Goal: Information Seeking & Learning: Learn about a topic

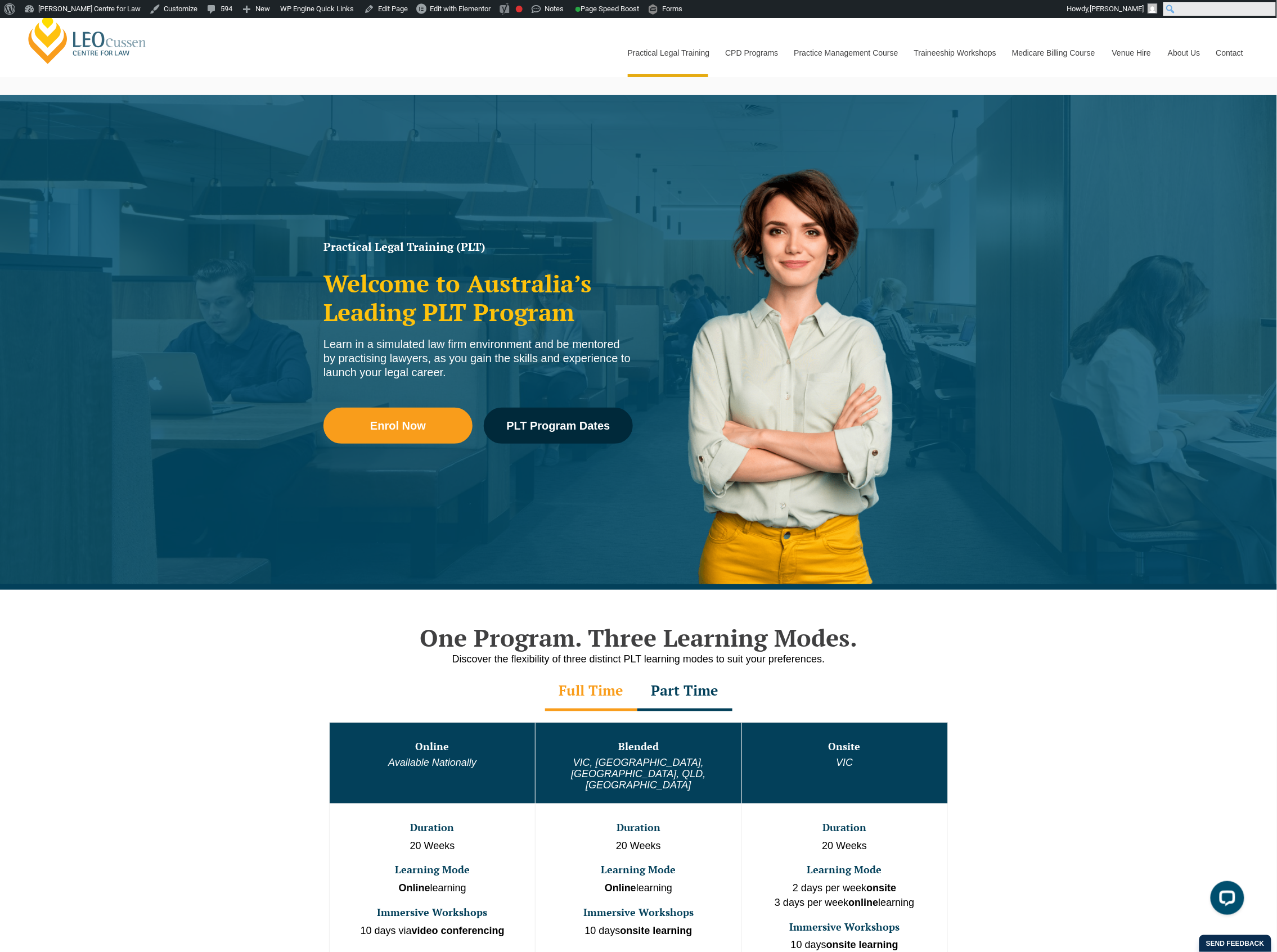
click at [1267, 13] on form "Search Search" at bounding box center [1219, 9] width 114 height 18
type input "PLT Guide"
click input "Search" at bounding box center [0, 0] width 0 height 0
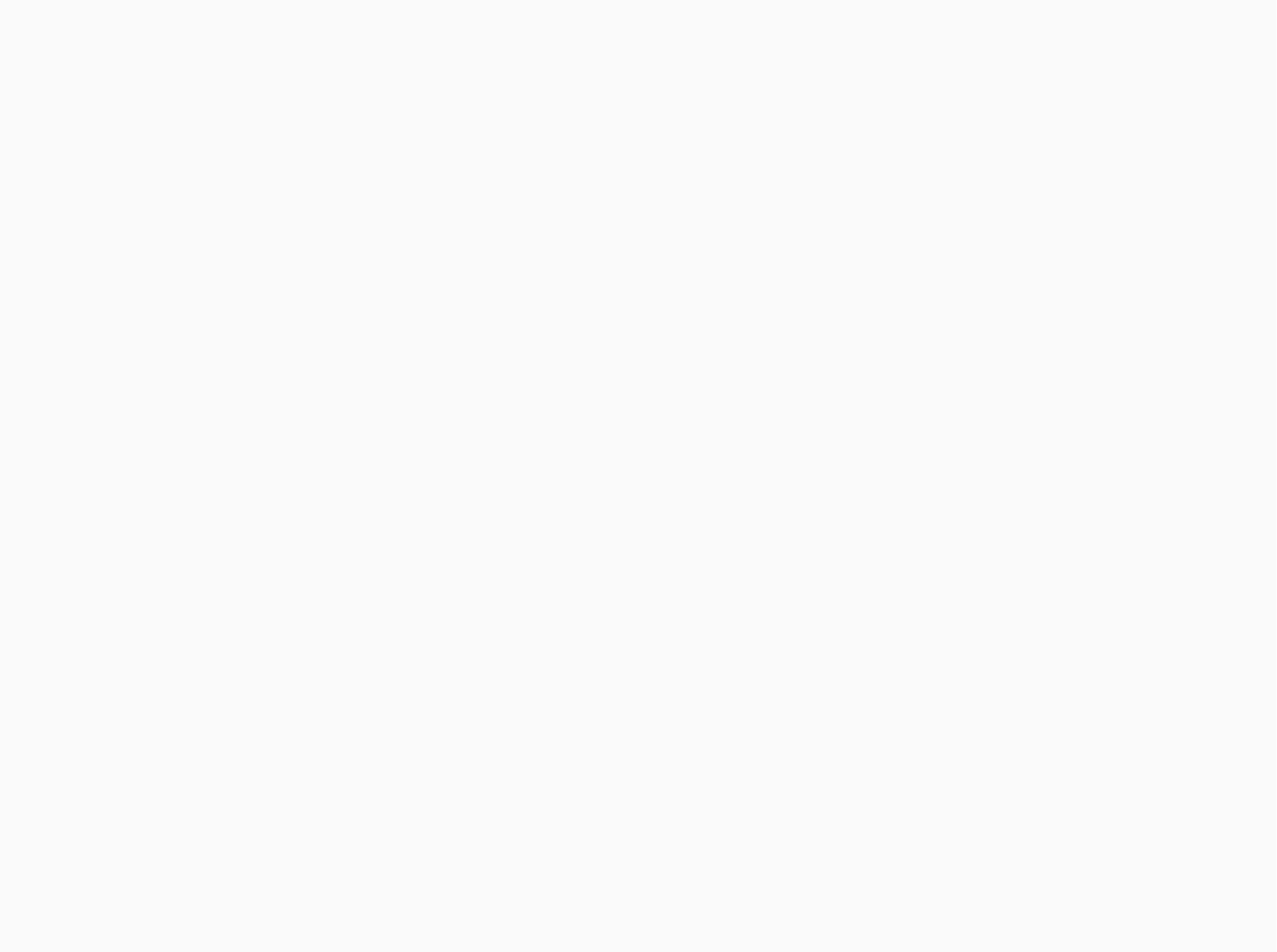
drag, startPoint x: 945, startPoint y: 475, endPoint x: 900, endPoint y: 487, distance: 46.6
click at [900, 487] on div at bounding box center [638, 295] width 1277 height 383
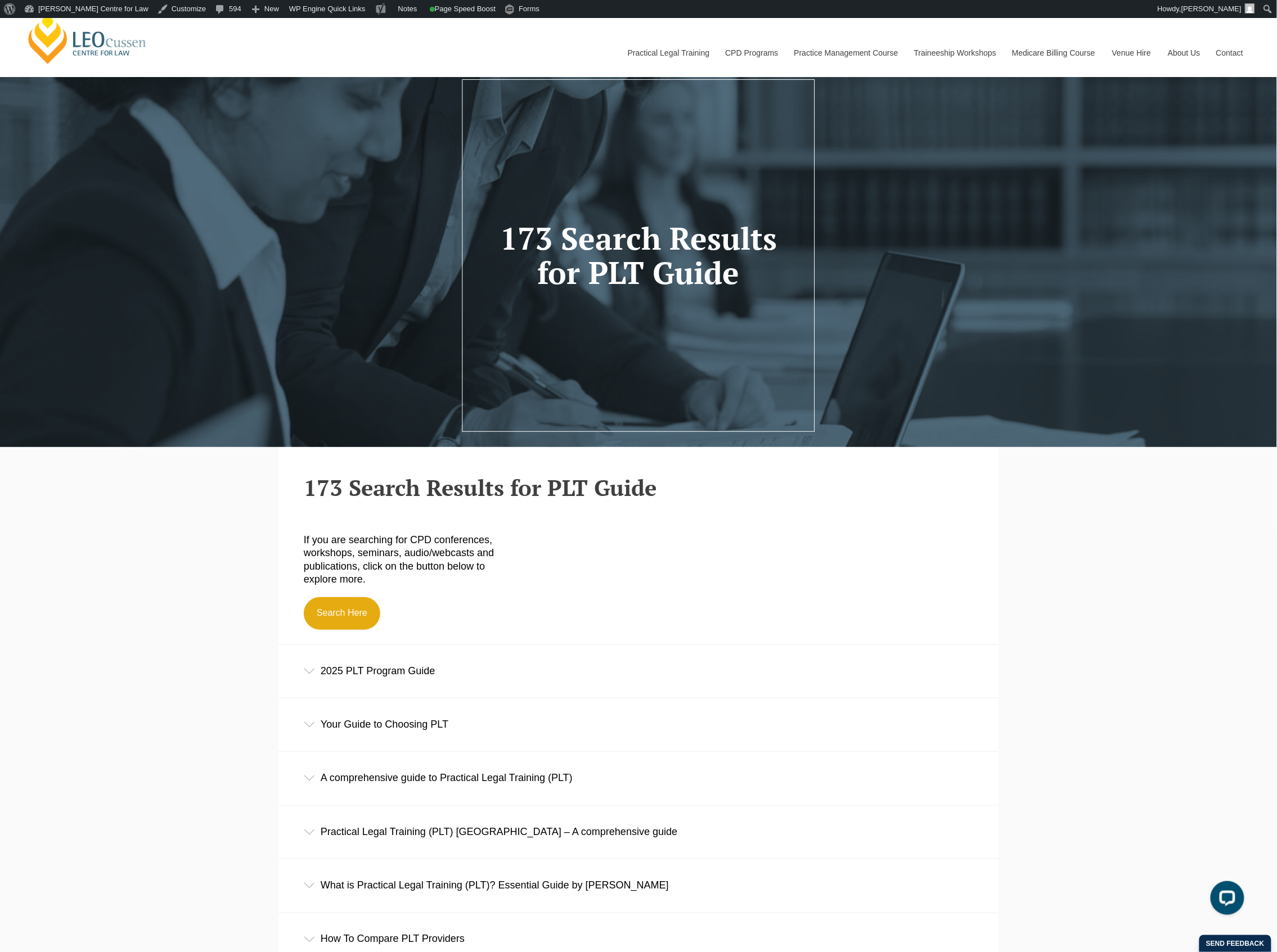
scroll to position [75, 0]
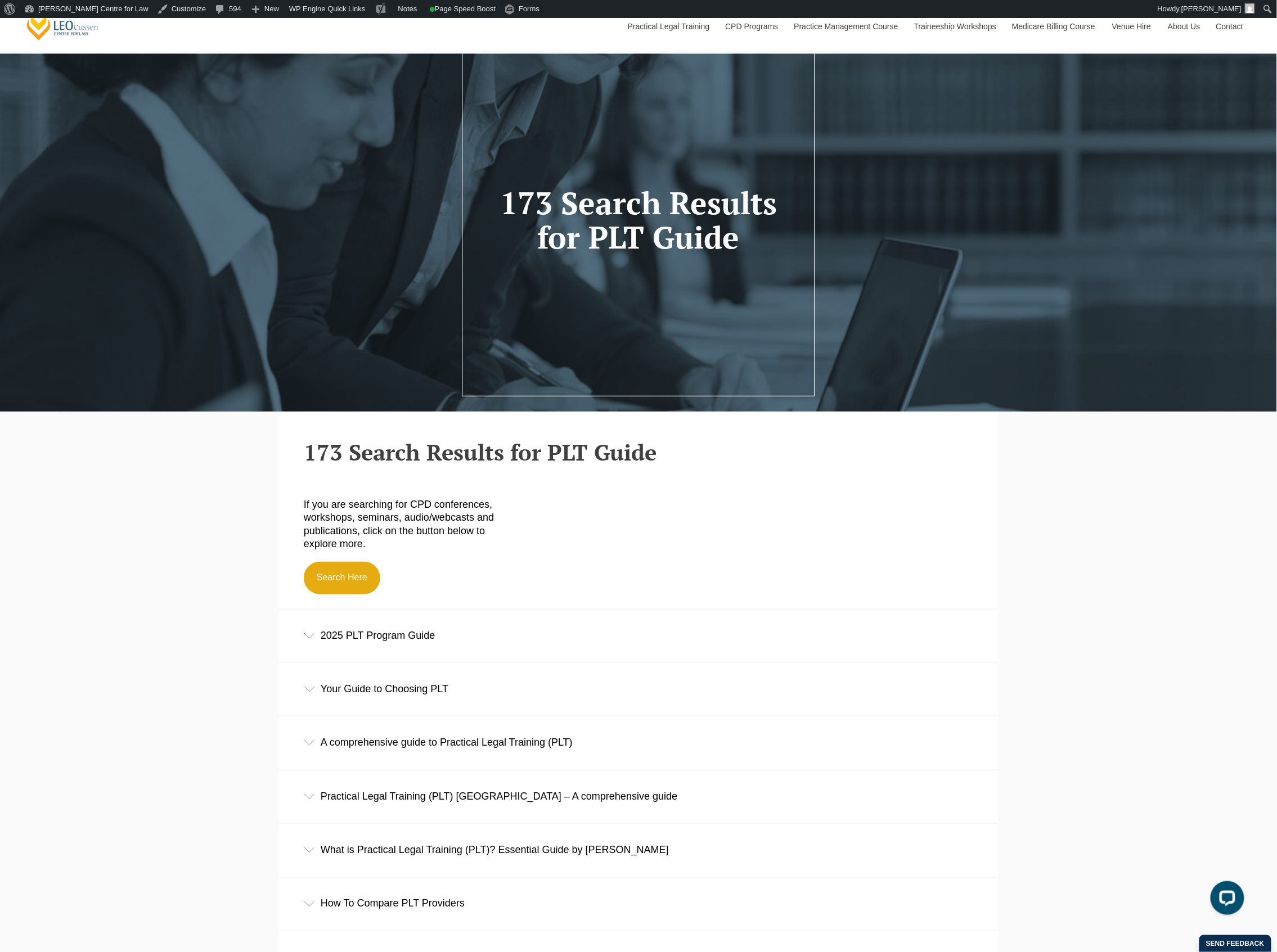
click at [633, 616] on div "2025 PLT Program Guide" at bounding box center [638, 635] width 720 height 52
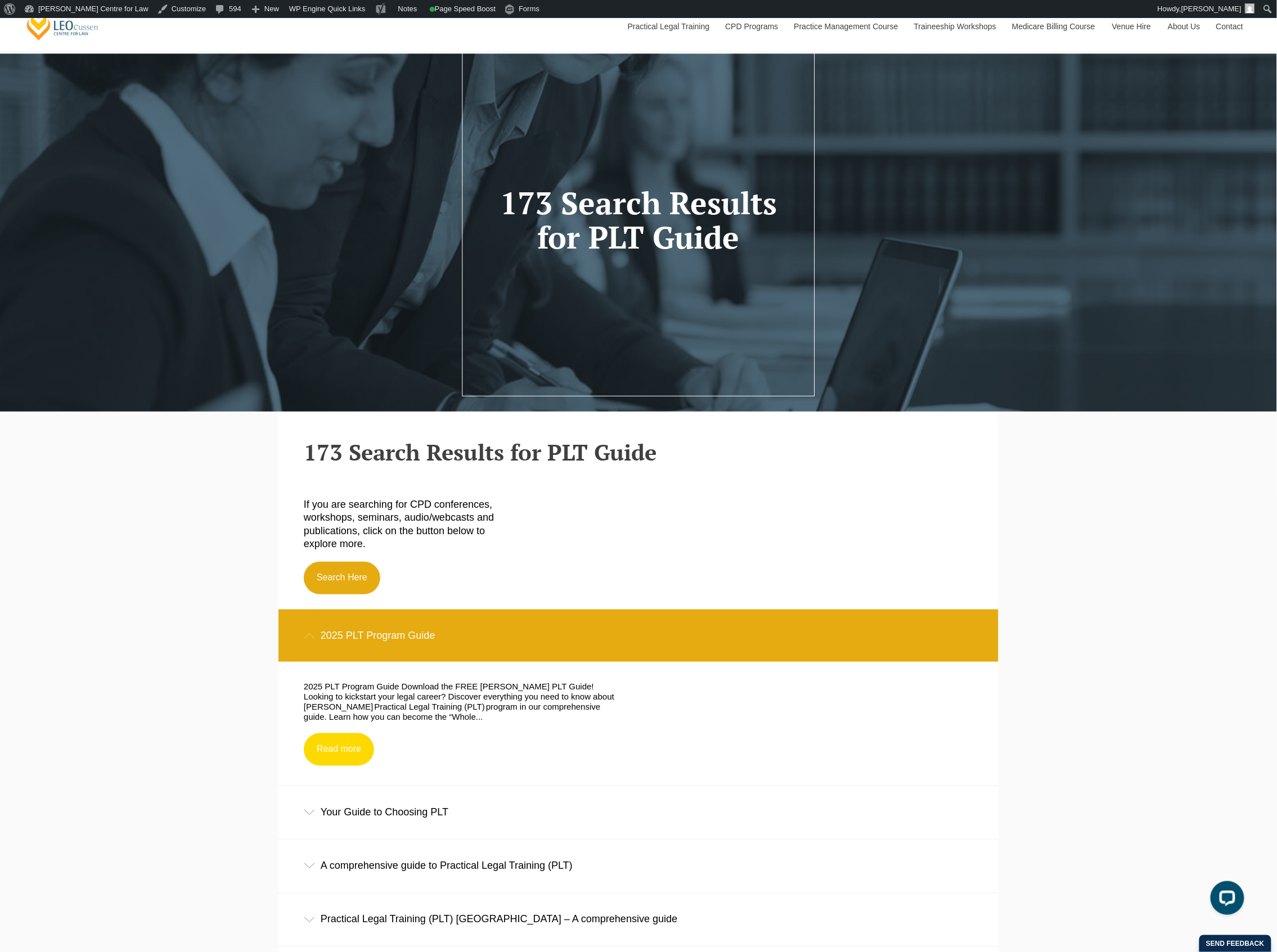
click at [345, 750] on link "Read more" at bounding box center [338, 750] width 70 height 33
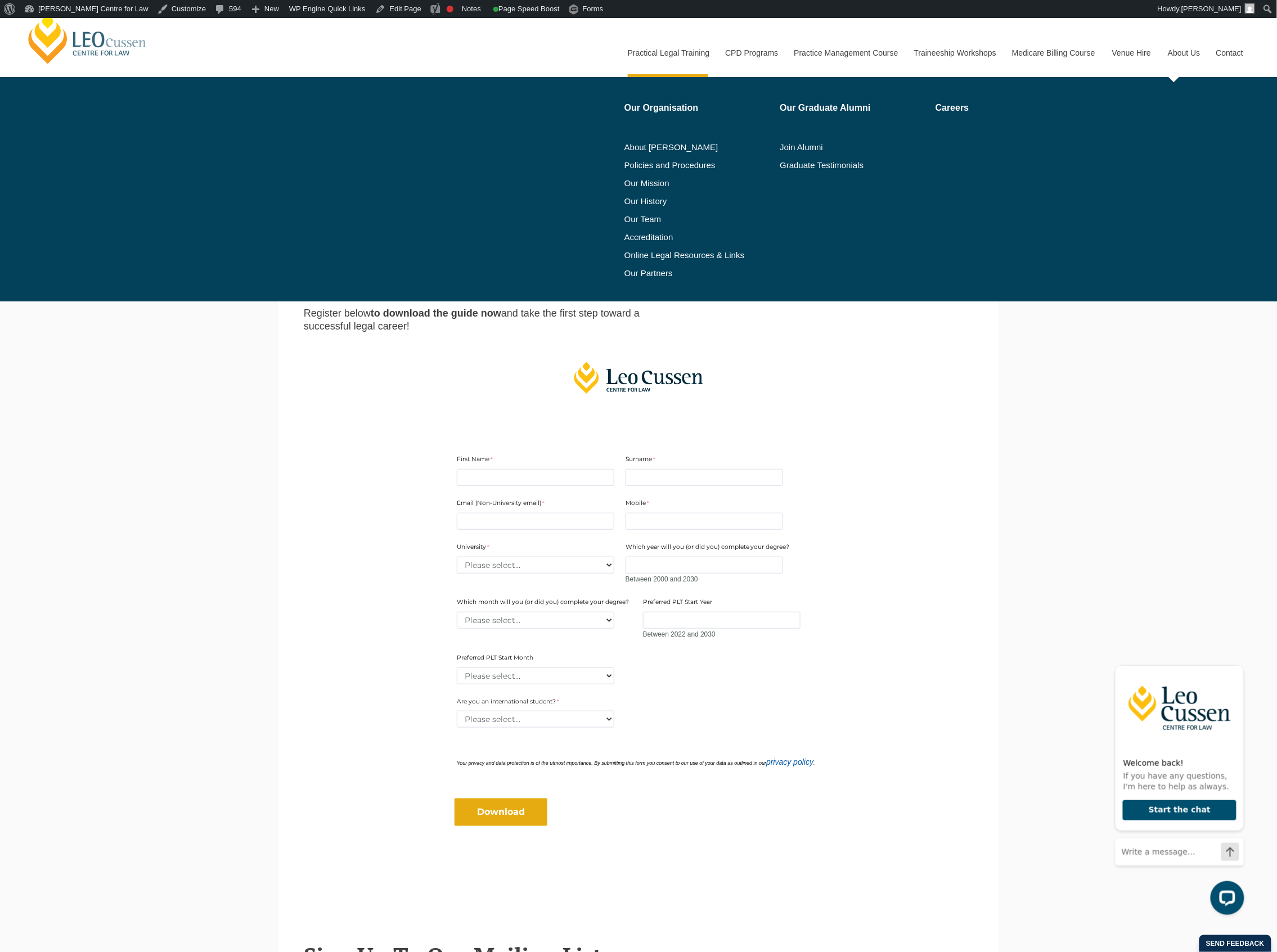
click at [1191, 51] on link "About Us" at bounding box center [1184, 53] width 49 height 49
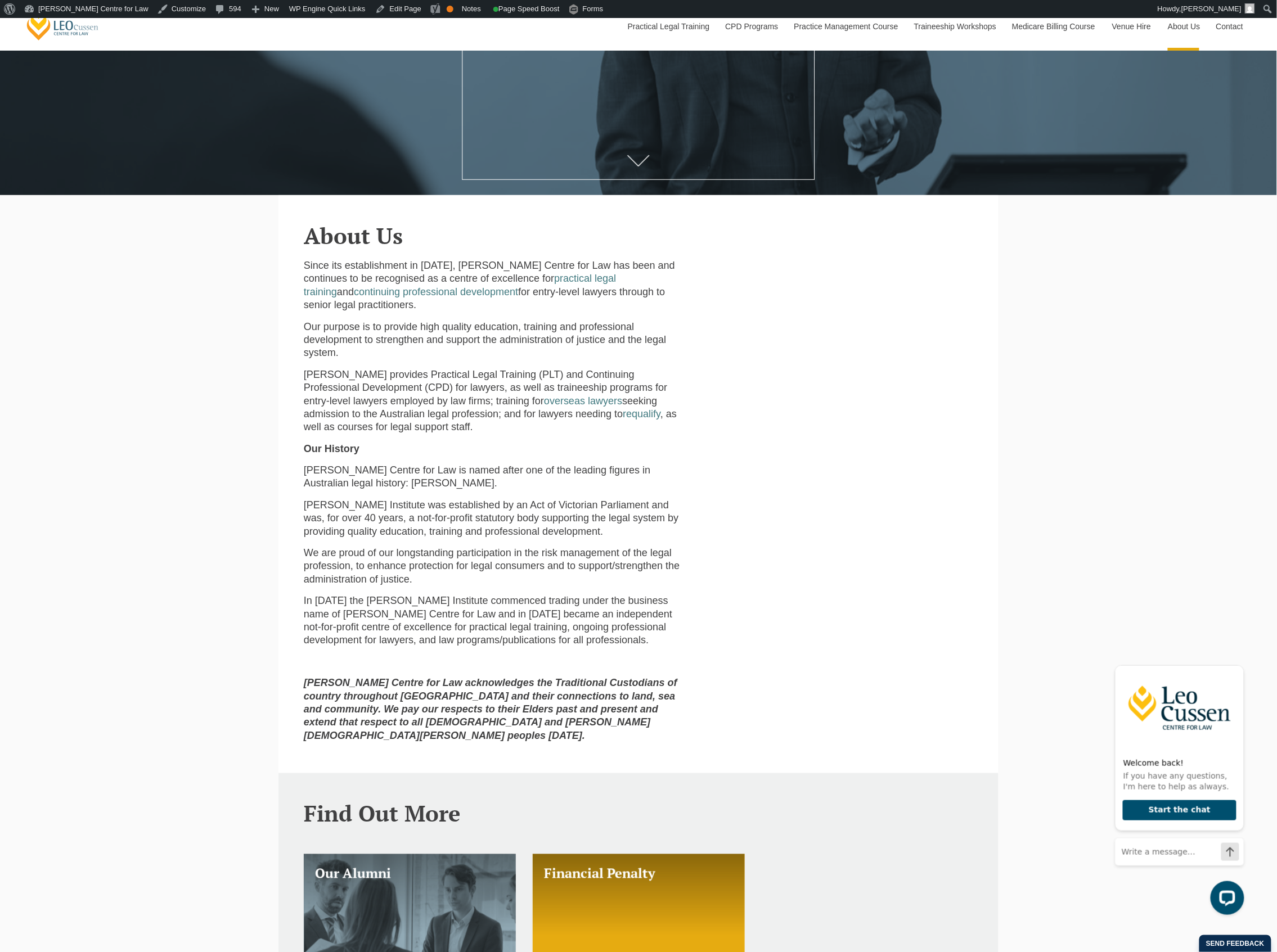
scroll to position [300, 0]
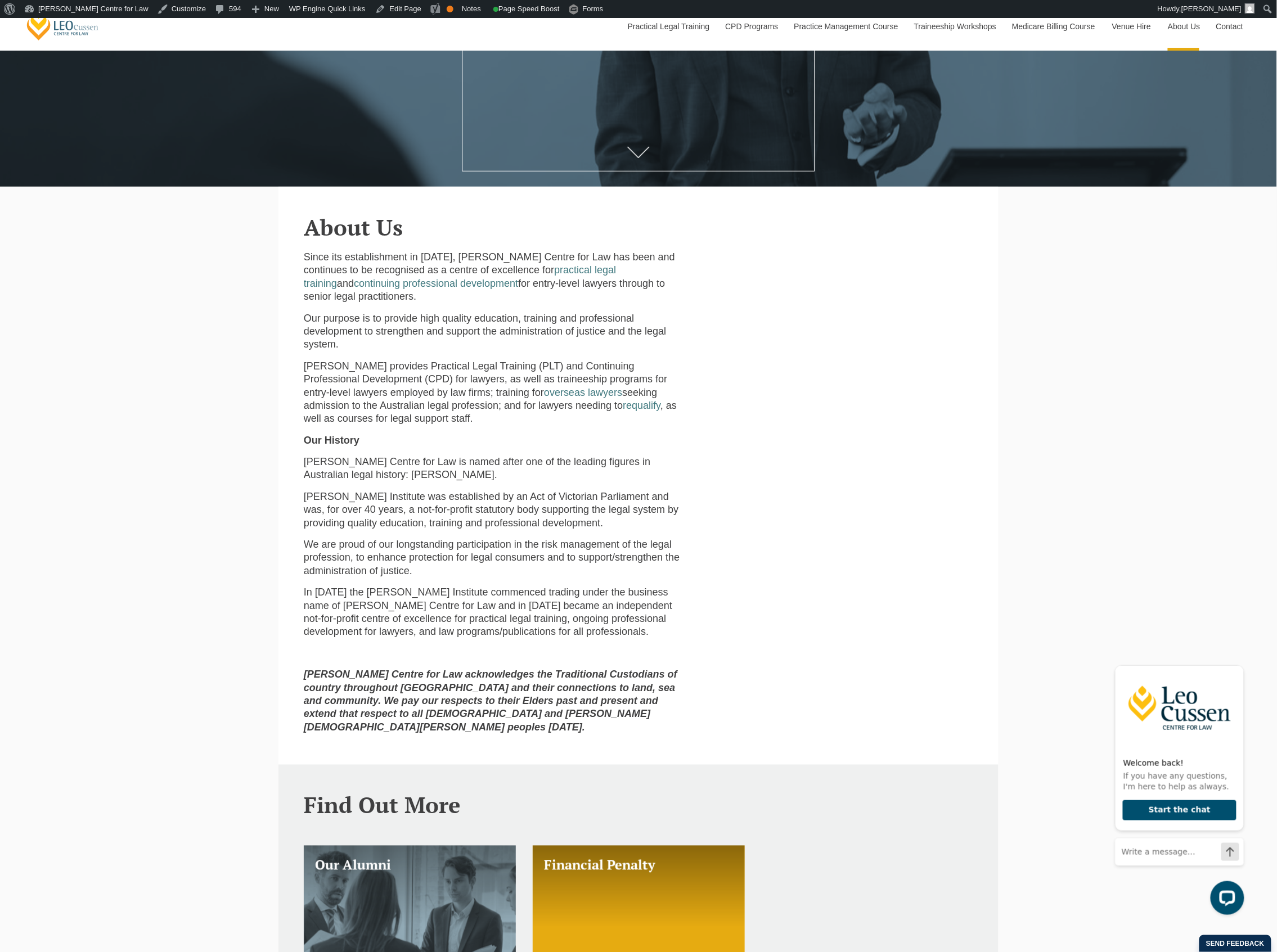
click at [273, 356] on div "Leo Cussen Centre for Law Search here Practical Legal Training Our Practical Le…" at bounding box center [638, 852] width 1277 height 2268
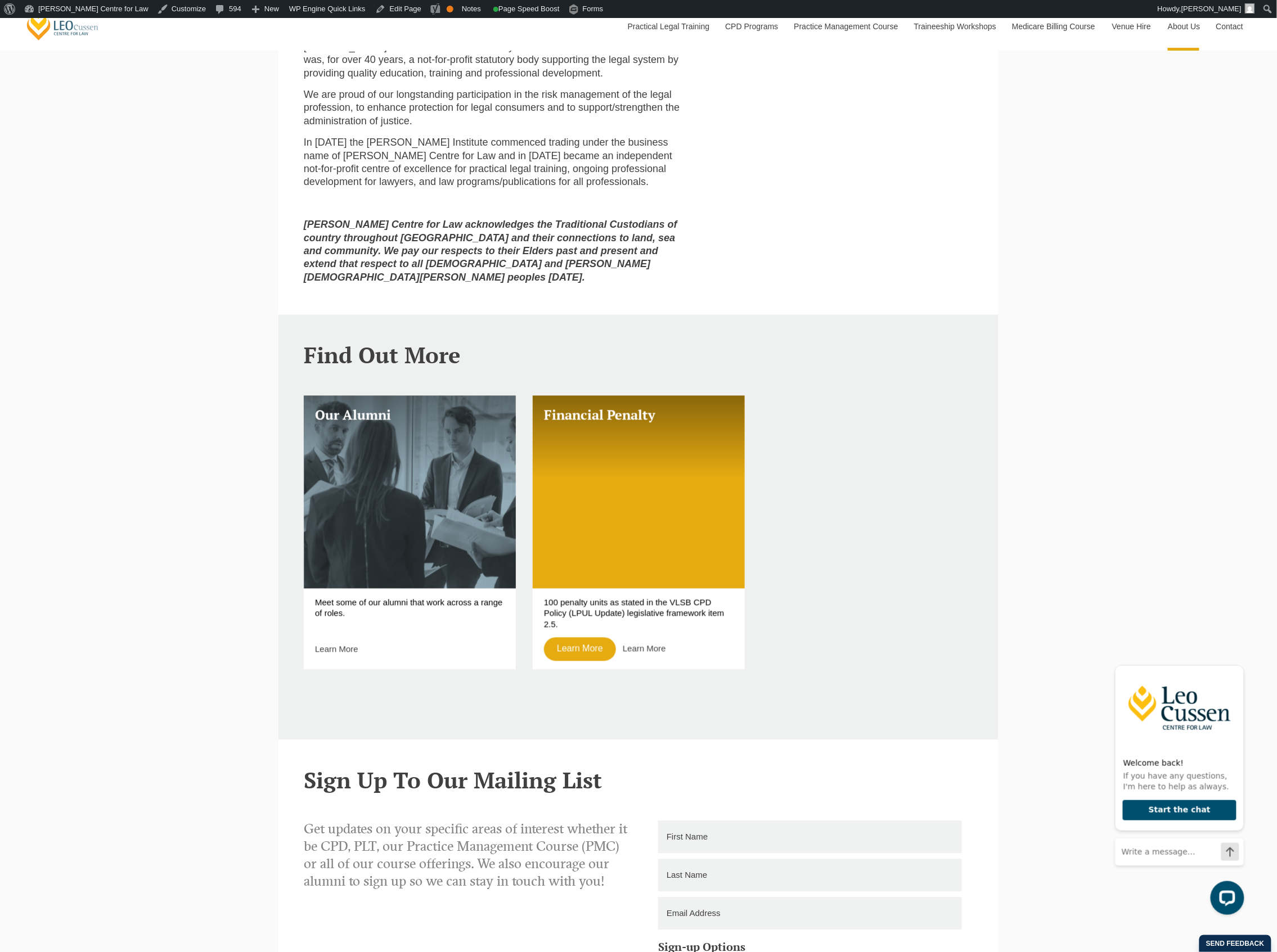
scroll to position [1200, 0]
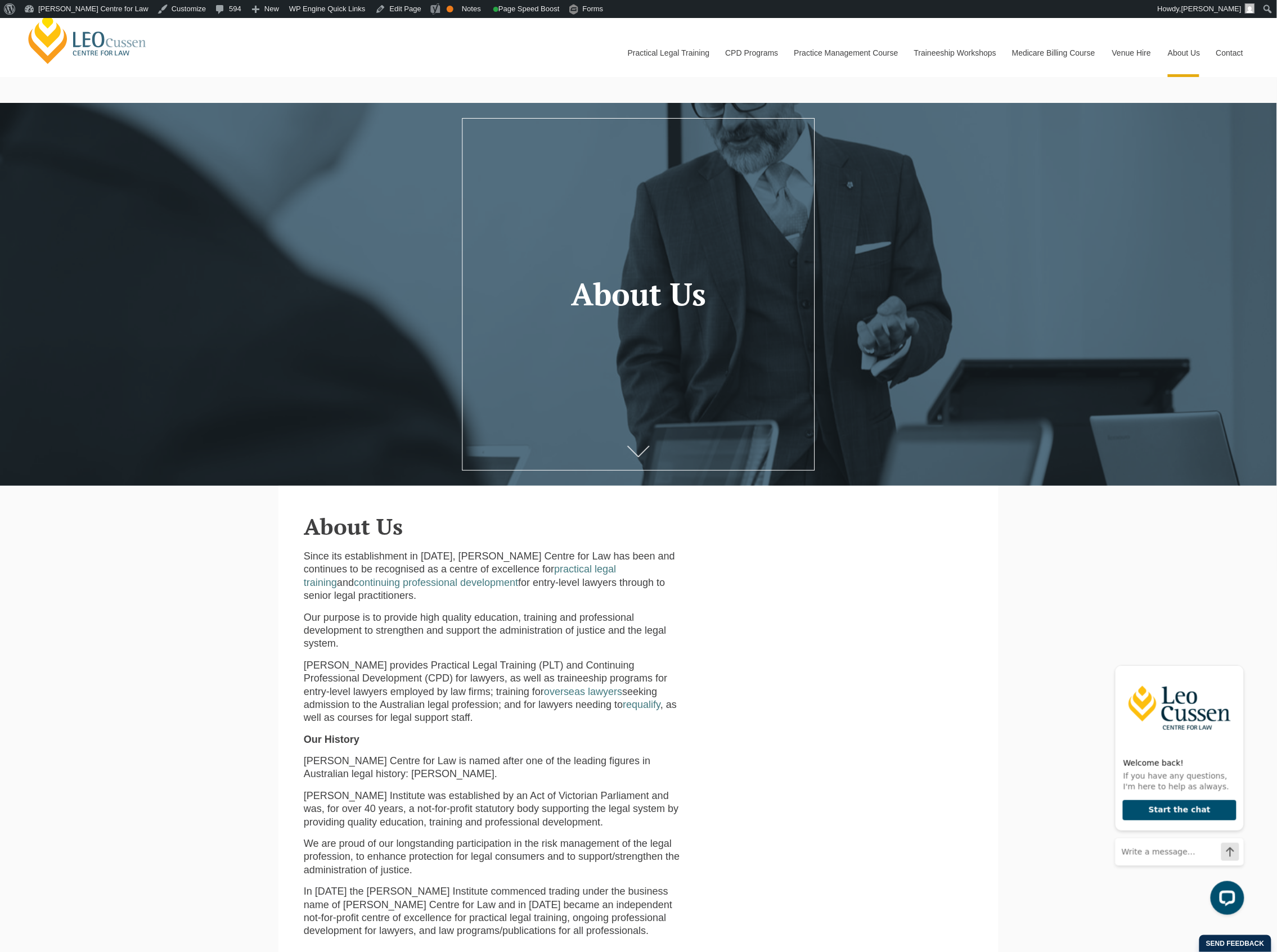
scroll to position [0, 0]
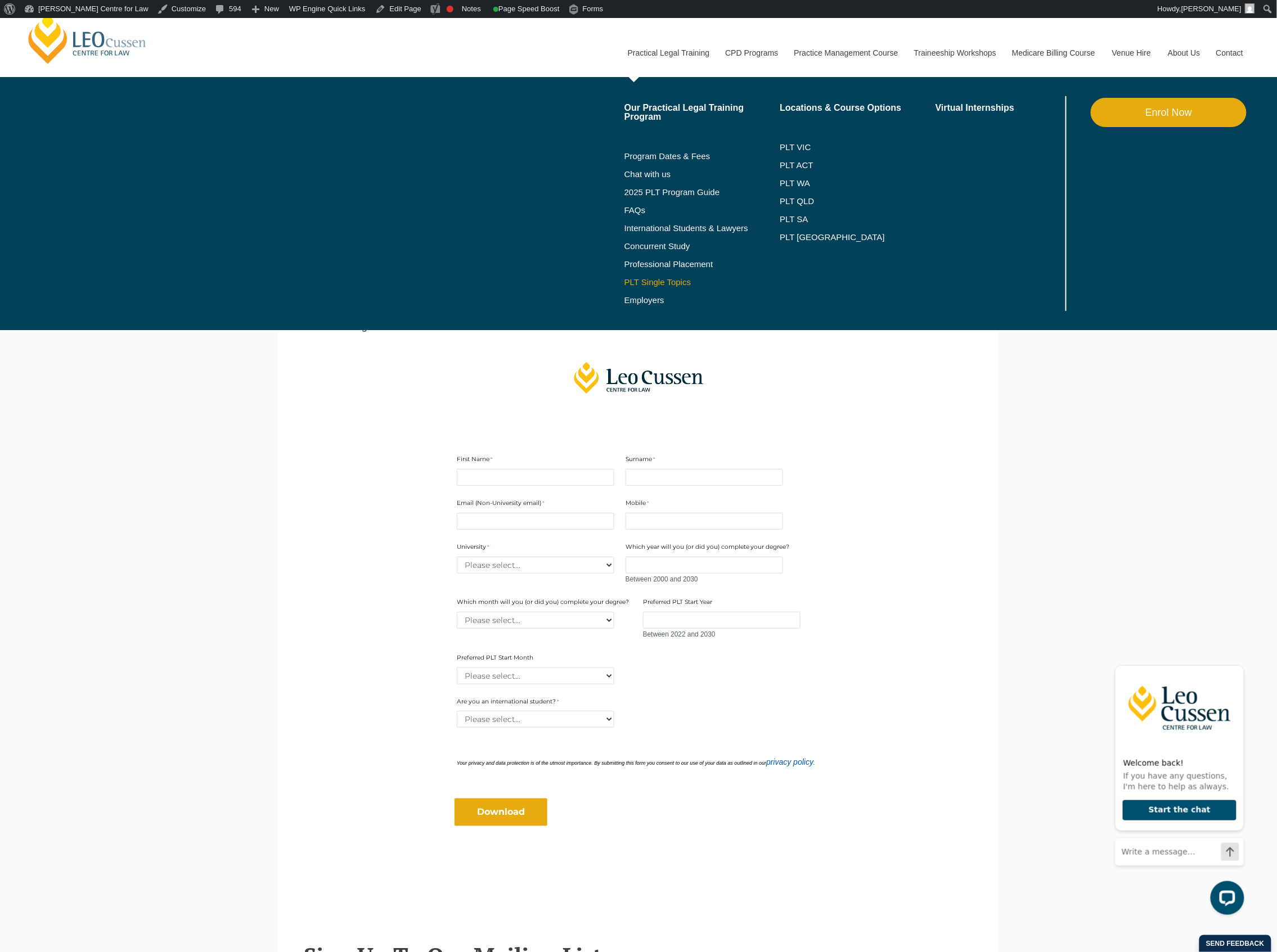
click at [644, 282] on link "PLT Single Topics" at bounding box center [702, 282] width 156 height 9
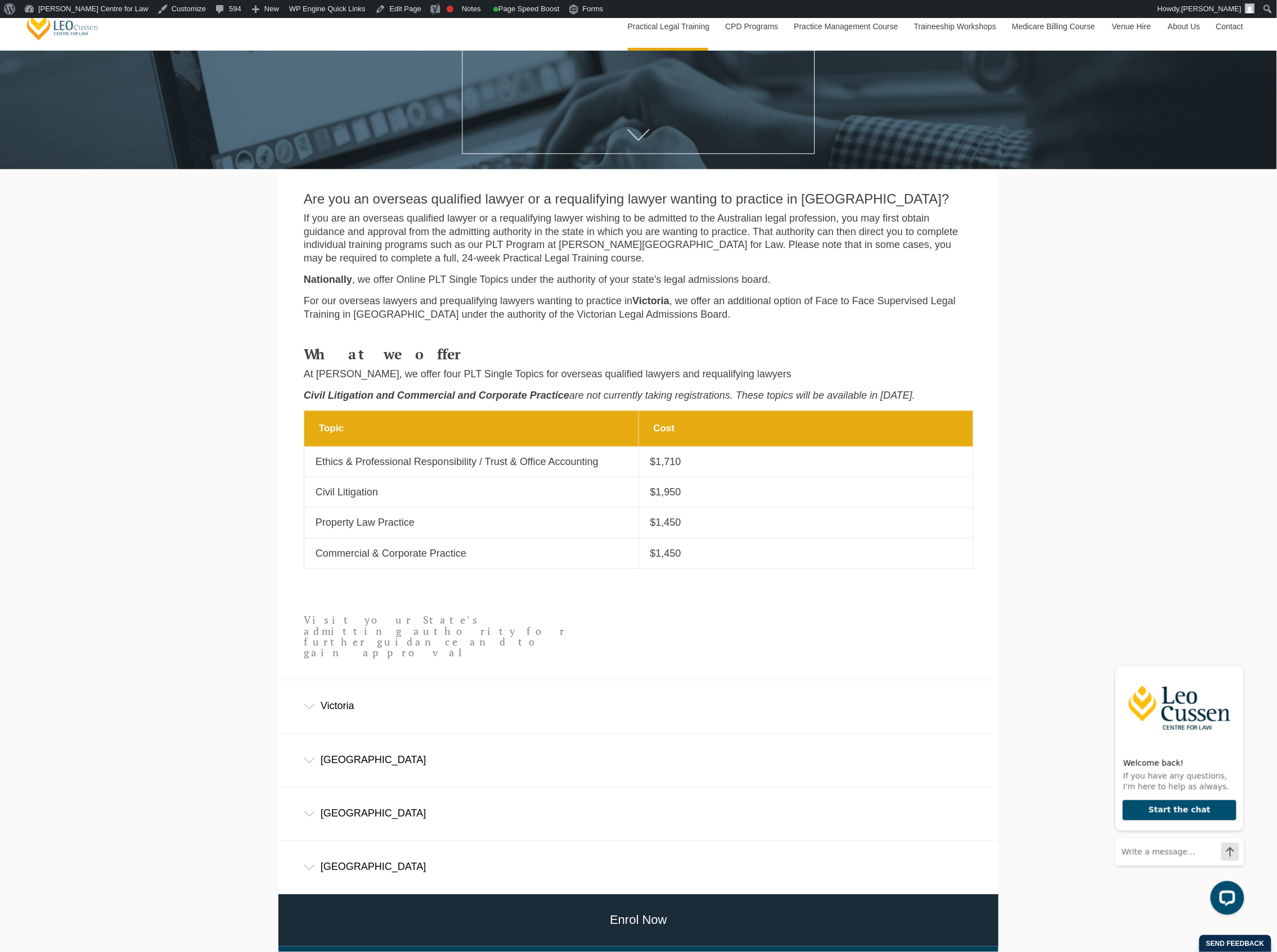
scroll to position [225, 0]
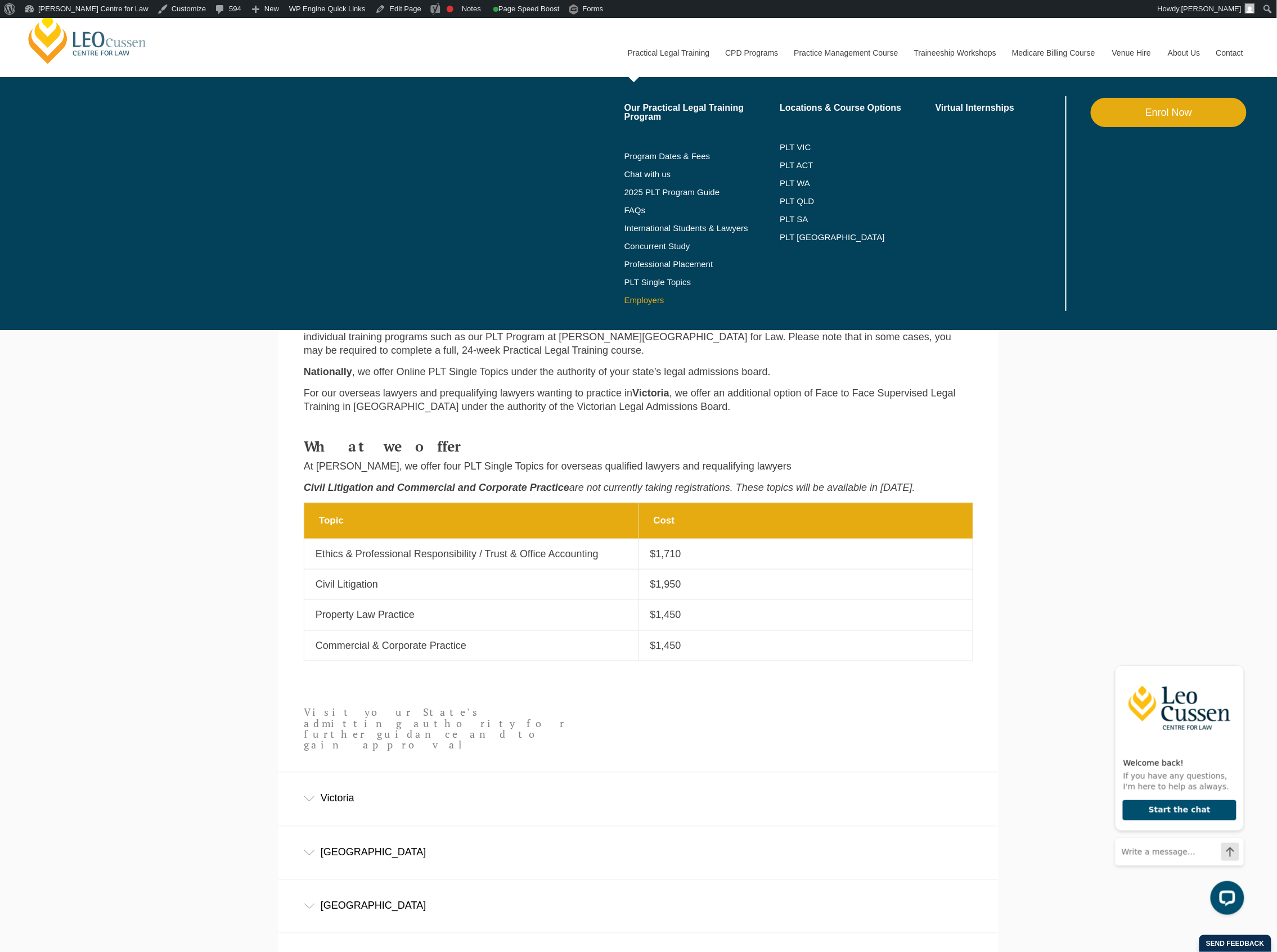
click at [631, 304] on link "Employers" at bounding box center [702, 300] width 156 height 9
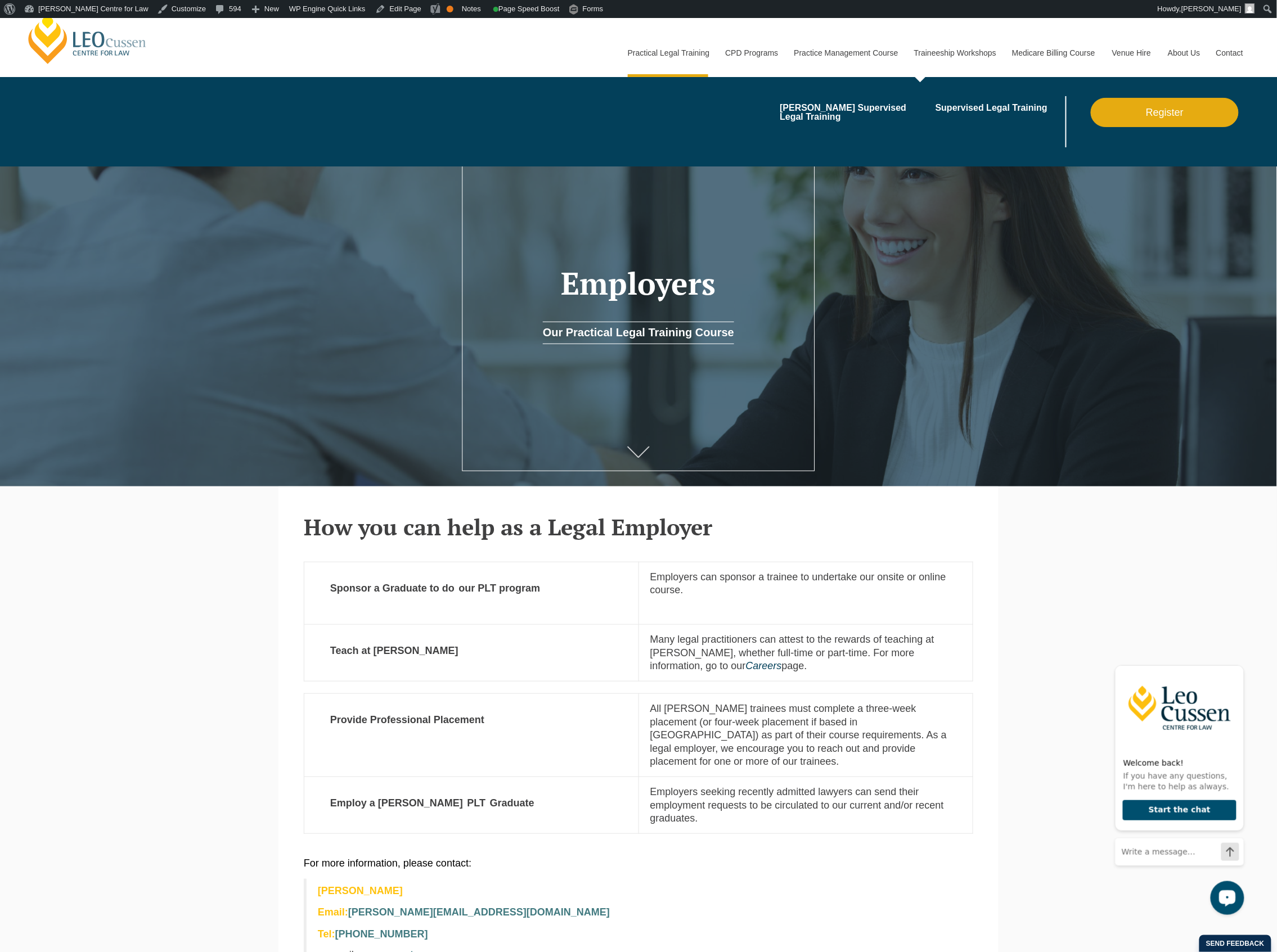
click at [993, 61] on link "Traineeship Workshops" at bounding box center [954, 53] width 98 height 49
